Goal: Task Accomplishment & Management: Use online tool/utility

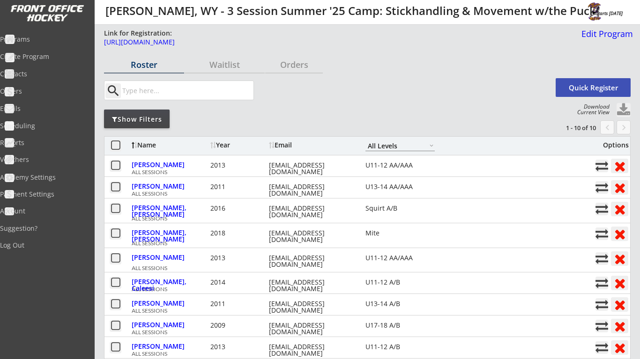
select select ""All Levels""
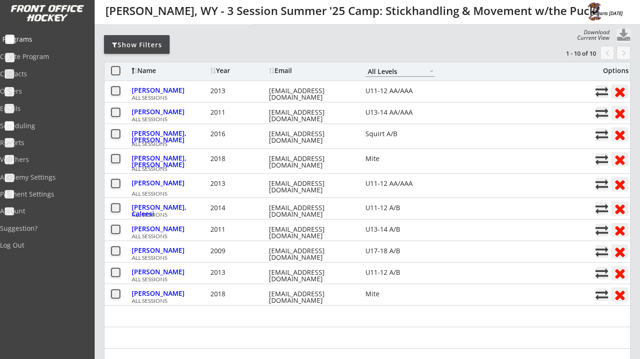
click at [43, 45] on div "Programs" at bounding box center [44, 40] width 89 height 16
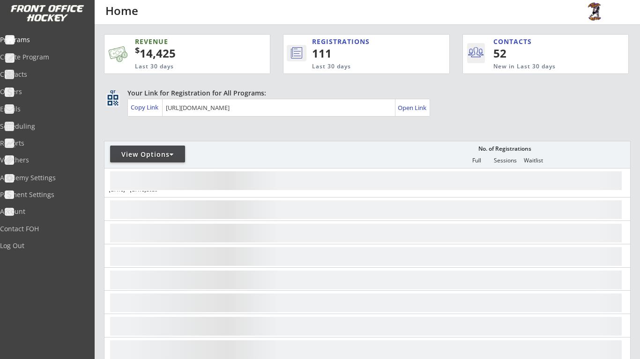
scroll to position [48, 0]
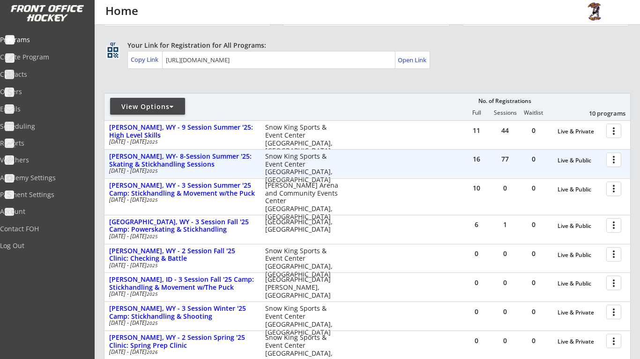
click at [612, 159] on div at bounding box center [615, 159] width 16 height 16
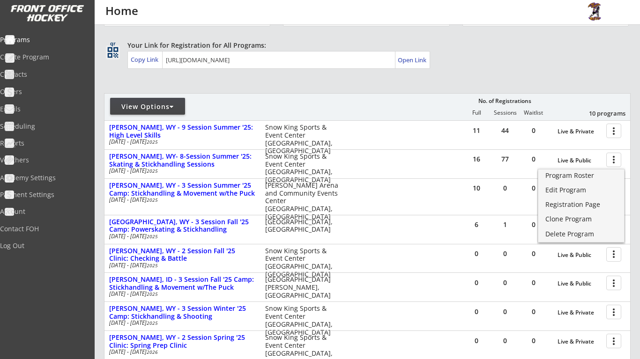
click at [555, 77] on div "REVENUE $ 14,425 Last 30 days REGISTRATIONS 111 Last 30 days CONTACTS 52 New in…" at bounding box center [367, 246] width 527 height 539
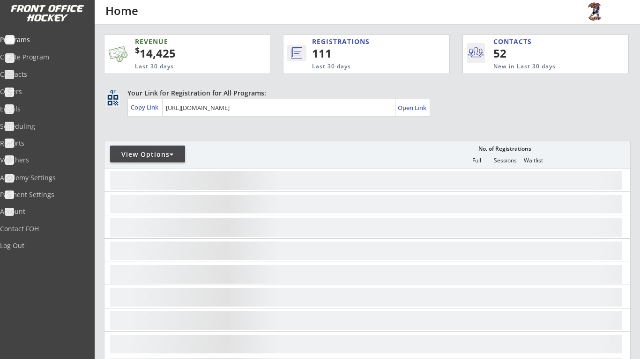
scroll to position [48, 0]
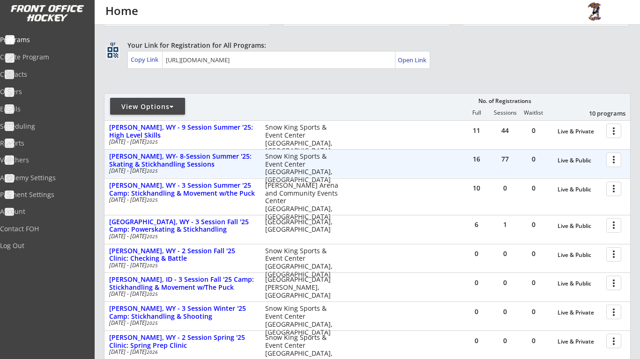
click at [613, 159] on div at bounding box center [615, 159] width 16 height 16
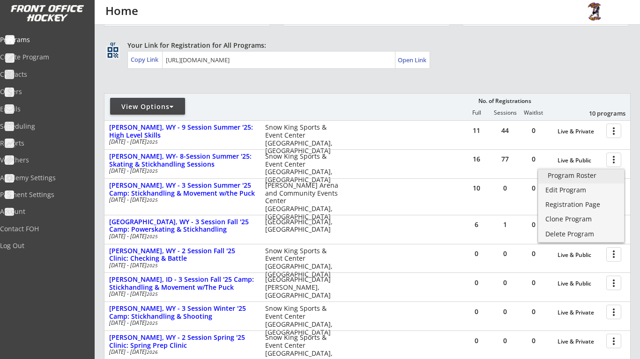
click at [603, 179] on div "Program Roster" at bounding box center [581, 175] width 67 height 7
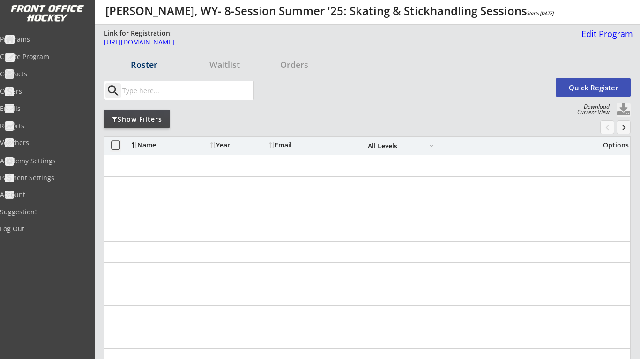
select select ""All Levels""
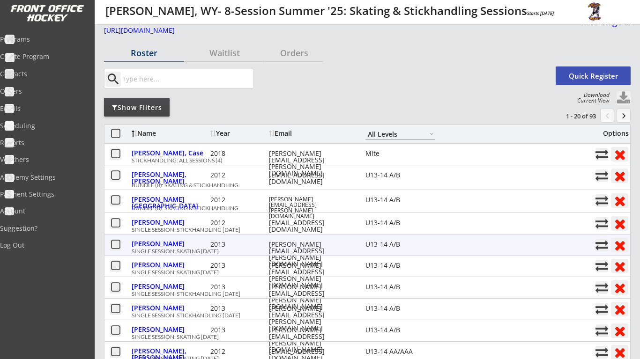
scroll to position [12, 0]
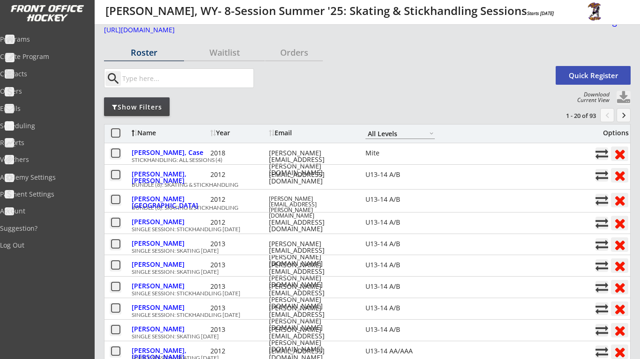
click at [166, 109] on div "Show Filters" at bounding box center [137, 107] width 66 height 9
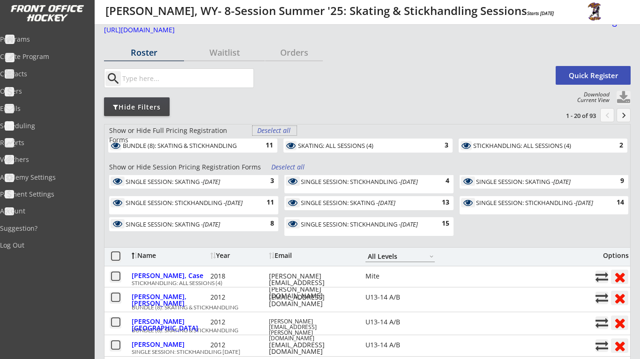
click at [279, 132] on div "Deselect all" at bounding box center [274, 130] width 35 height 9
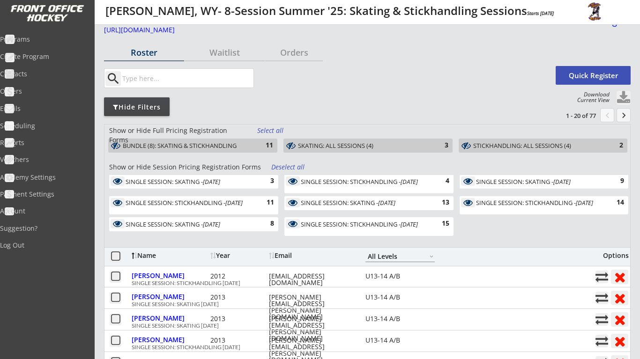
click at [279, 132] on div "Select all" at bounding box center [274, 130] width 35 height 9
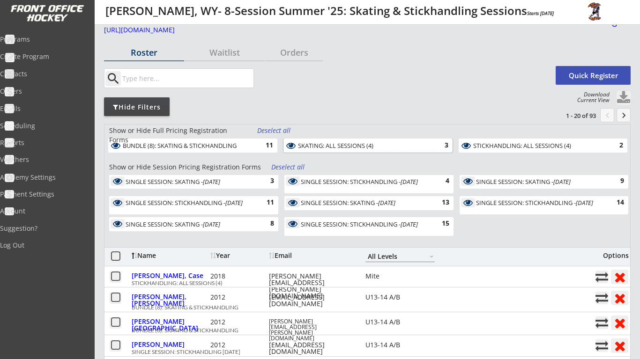
click at [373, 147] on div "SKATING: ALL SESSIONS (4)" at bounding box center [362, 145] width 129 height 7
click at [291, 166] on div "Deselect all" at bounding box center [288, 167] width 35 height 9
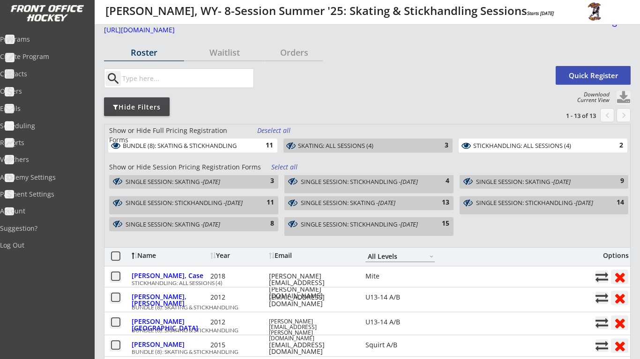
click at [541, 206] on div "SINGLE SESSION: STICKHANDLING - Aug 21, 2025" at bounding box center [539, 203] width 126 height 7
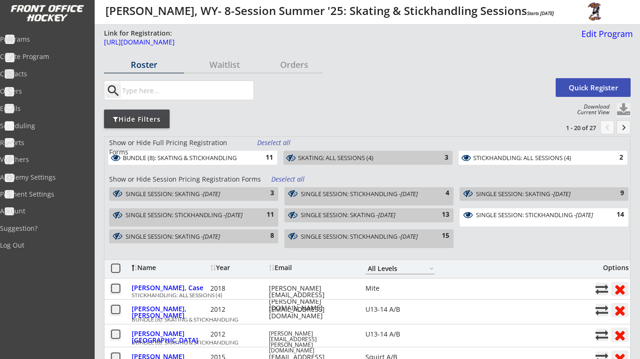
scroll to position [0, 0]
click at [621, 106] on button at bounding box center [624, 110] width 14 height 14
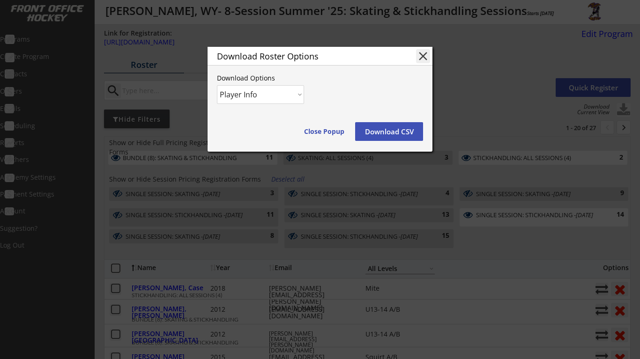
select select ""Player and Order Info""
click at [382, 132] on button "Download CSV" at bounding box center [389, 131] width 68 height 19
